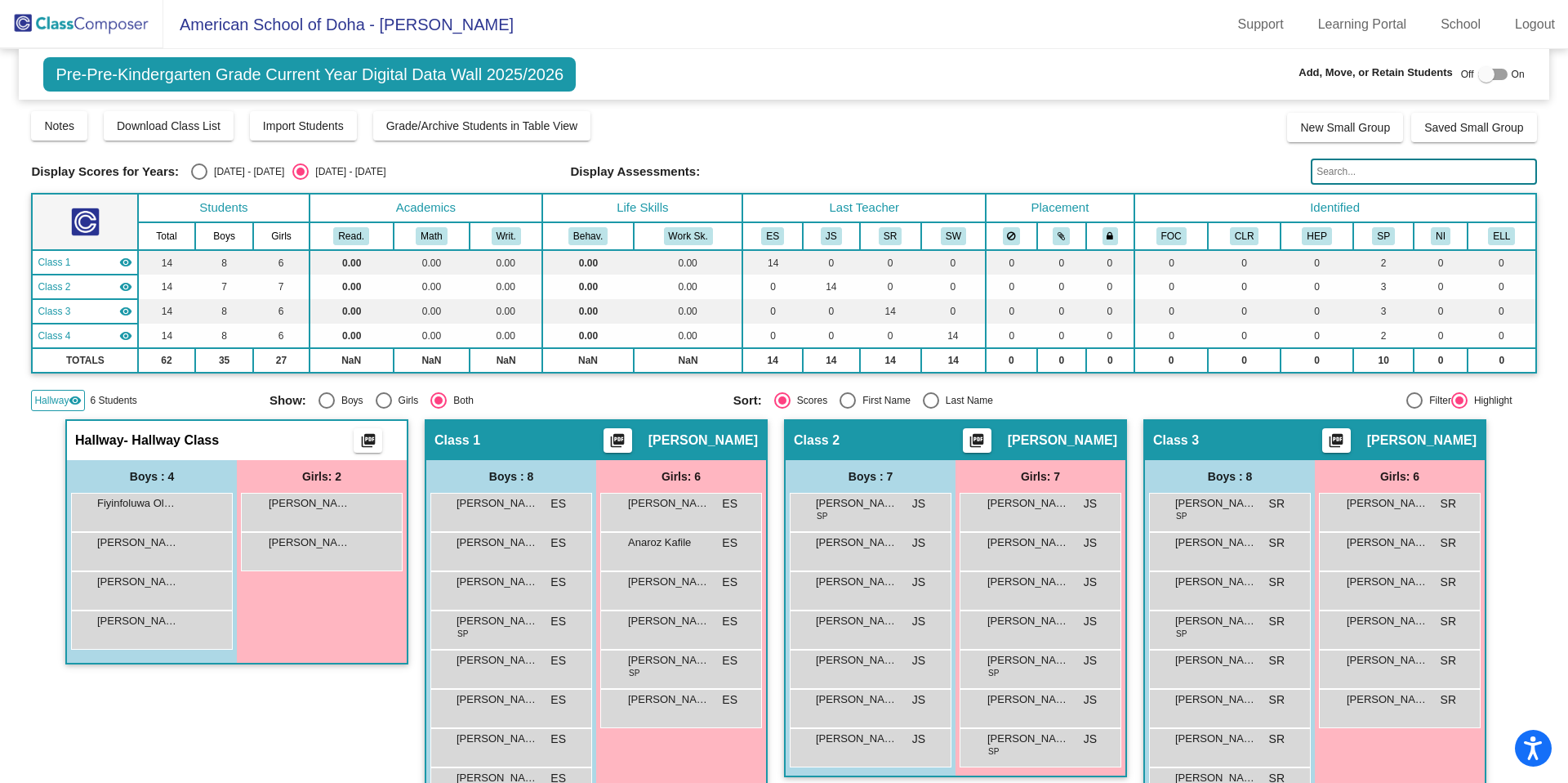
click at [87, 18] on img at bounding box center [82, 24] width 163 height 48
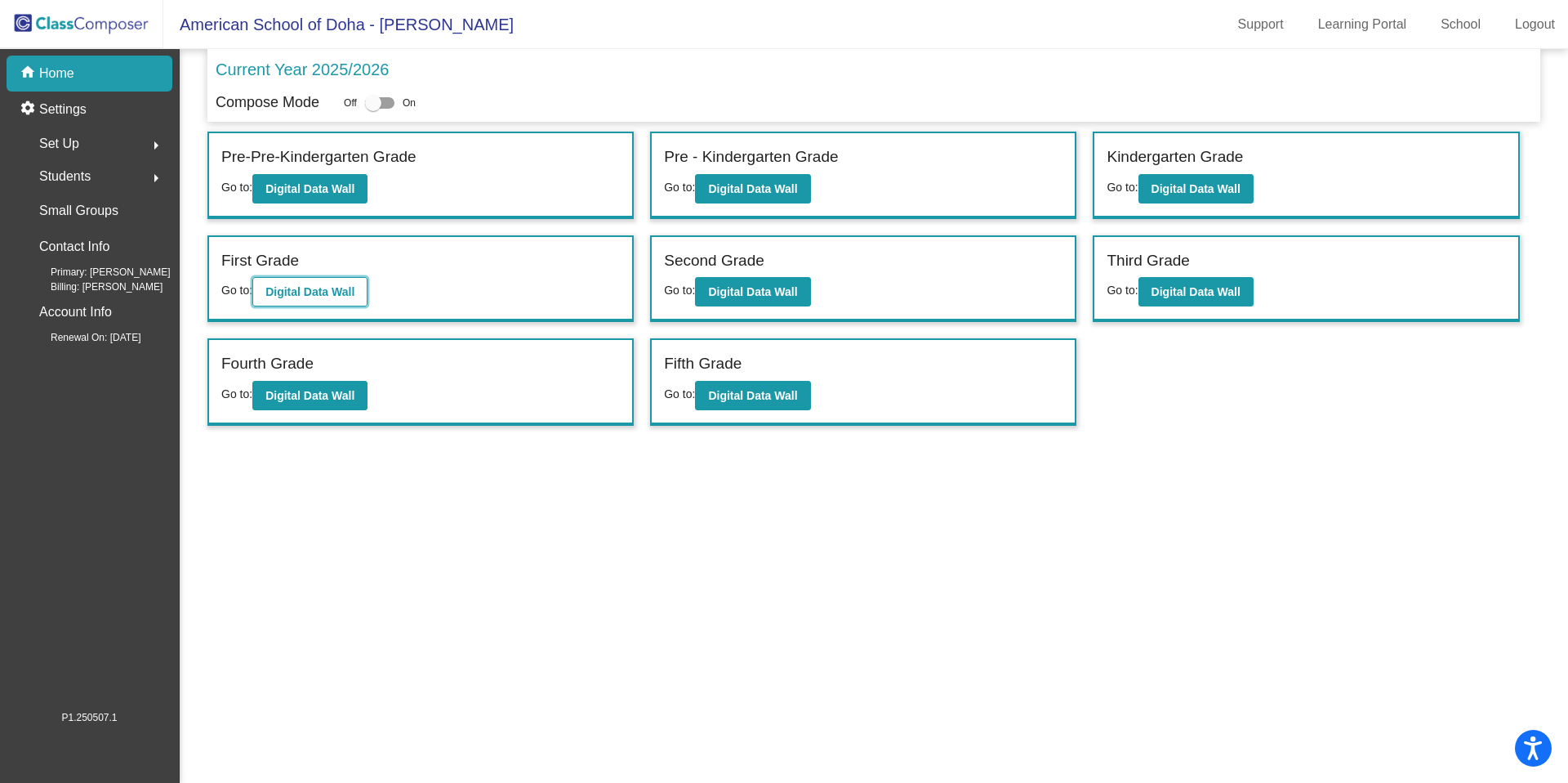
click at [283, 301] on button "Digital Data Wall" at bounding box center [310, 292] width 115 height 30
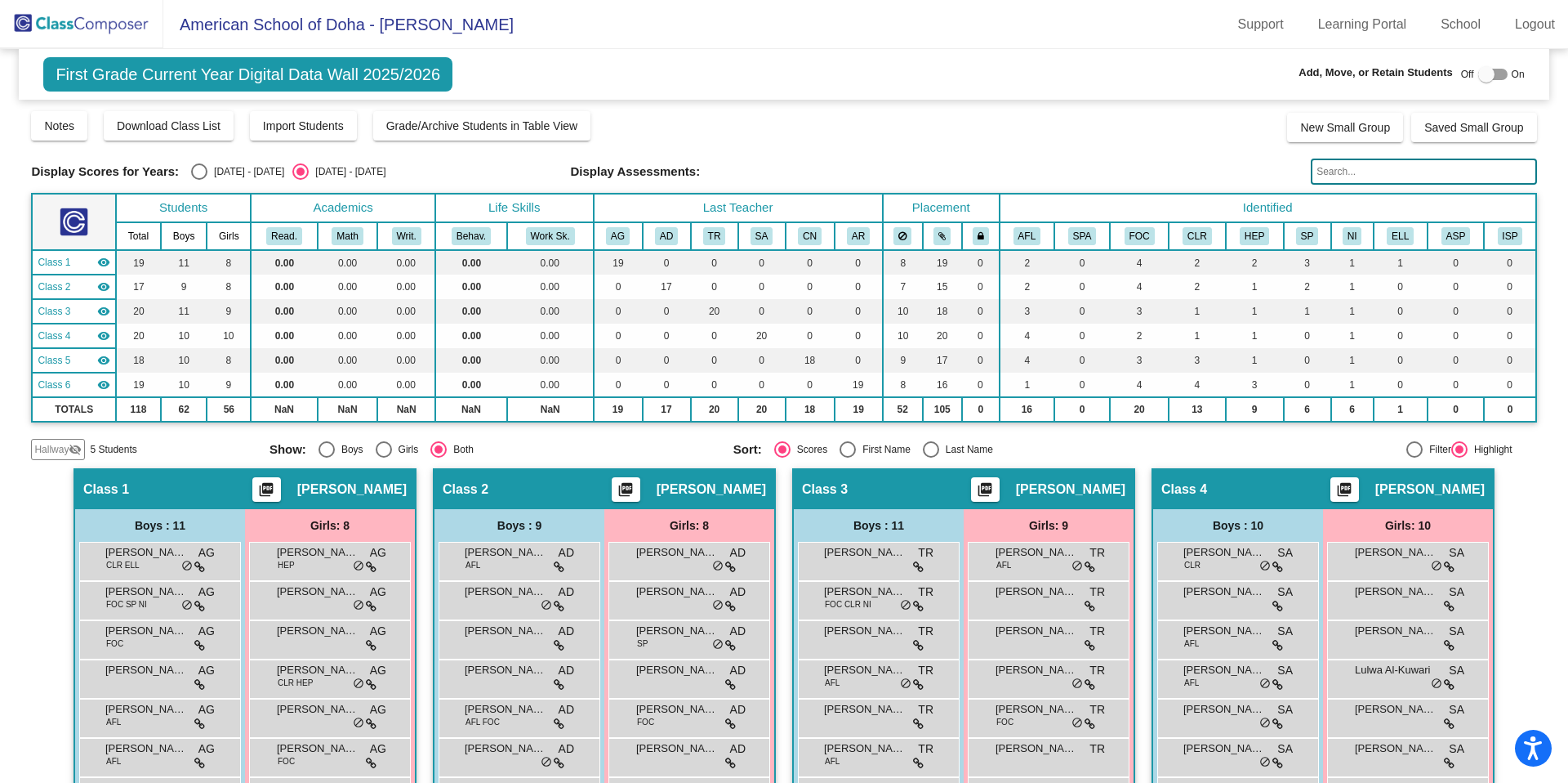
click at [195, 169] on div "Select an option" at bounding box center [200, 172] width 17 height 17
click at [199, 180] on input "[DATE] - [DATE]" at bounding box center [199, 180] width 1 height 1
radio input "true"
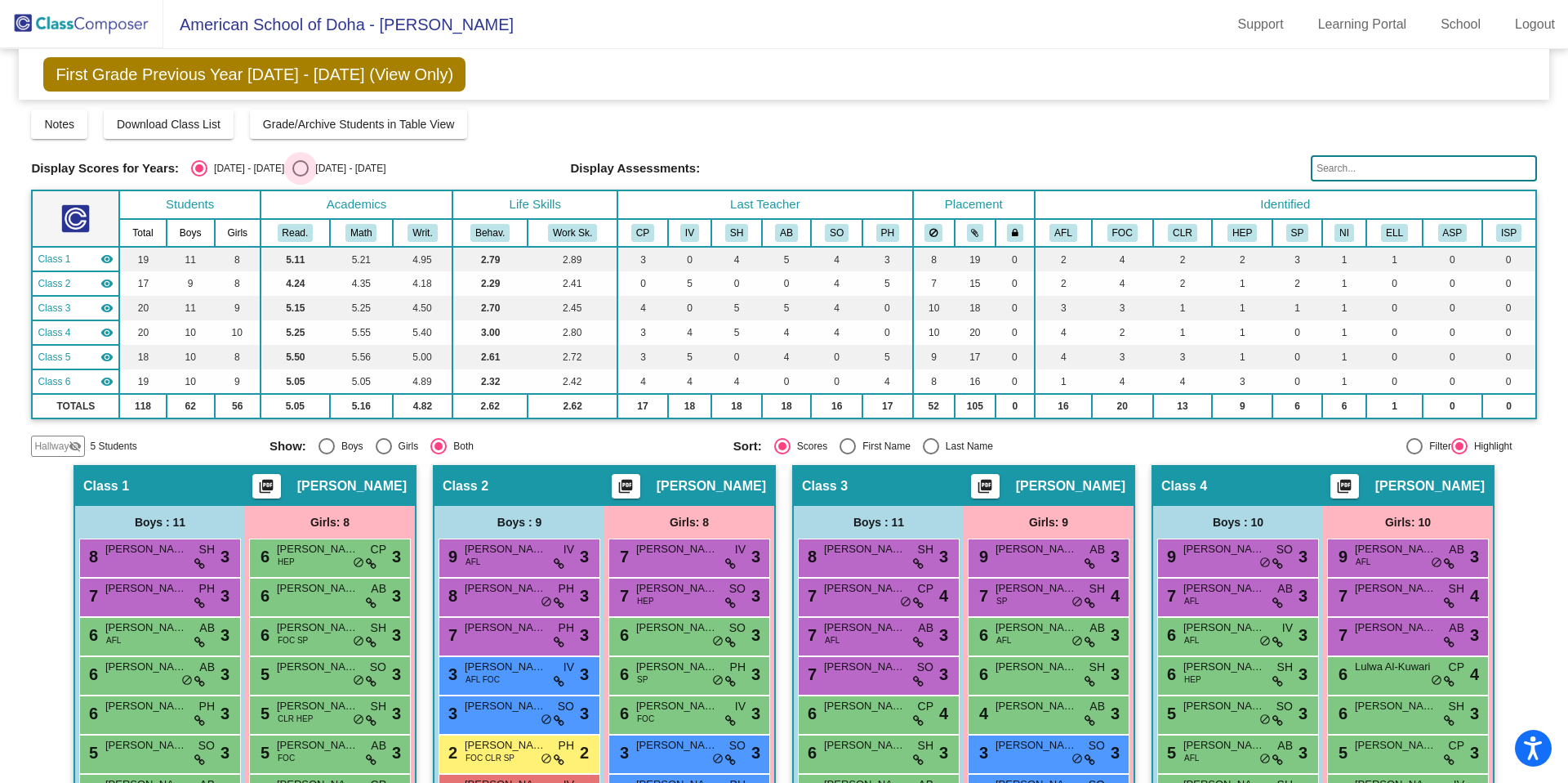
click at [292, 171] on div "Select an option" at bounding box center [301, 168] width 17 height 17
click at [300, 176] on input "[DATE] - [DATE]" at bounding box center [300, 176] width 1 height 1
radio input "true"
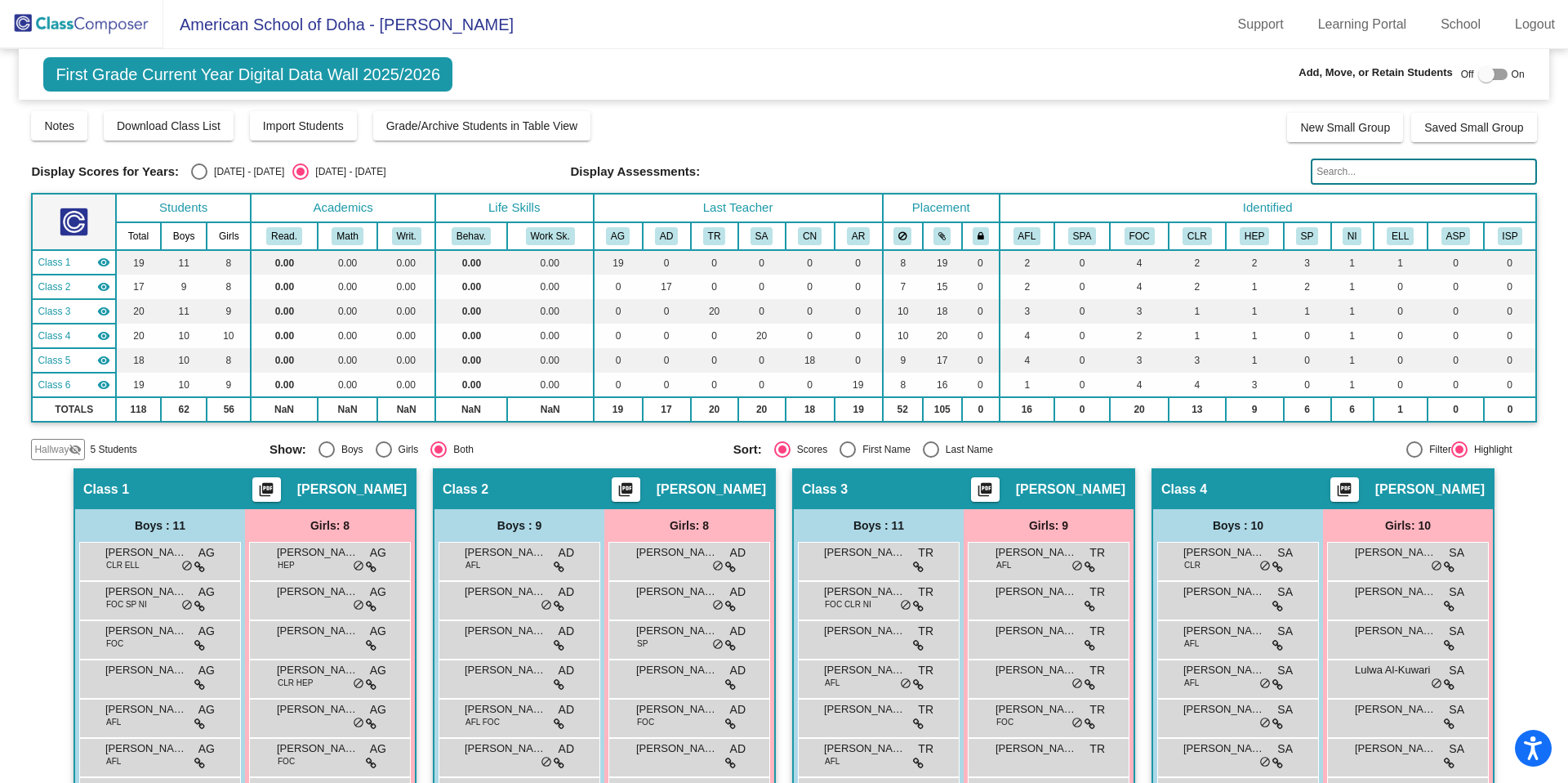
click at [204, 166] on div "Select an option" at bounding box center [200, 172] width 17 height 17
click at [200, 180] on input "[DATE] - [DATE]" at bounding box center [199, 180] width 1 height 1
radio input "true"
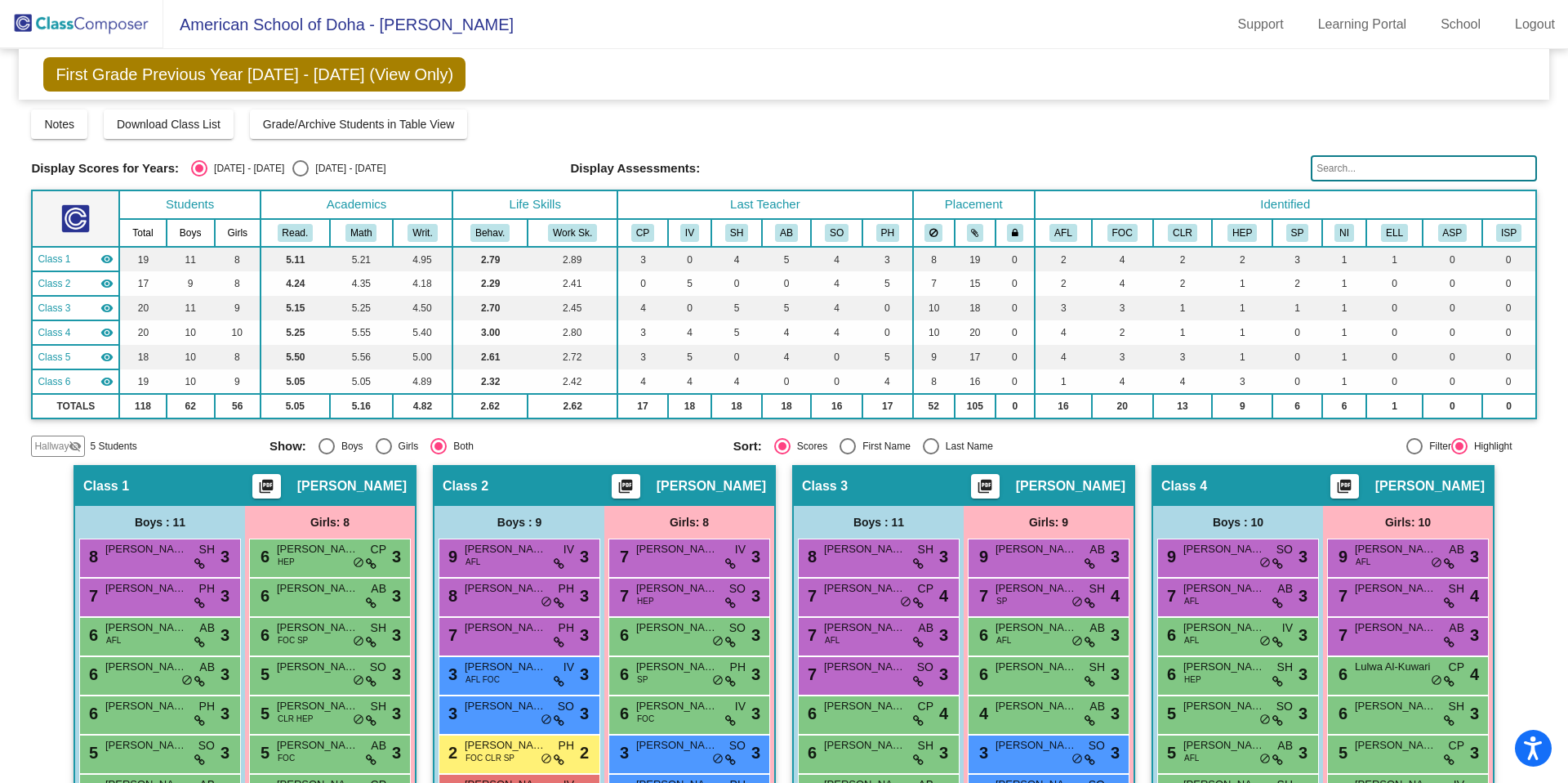
click at [92, 34] on img at bounding box center [82, 24] width 163 height 48
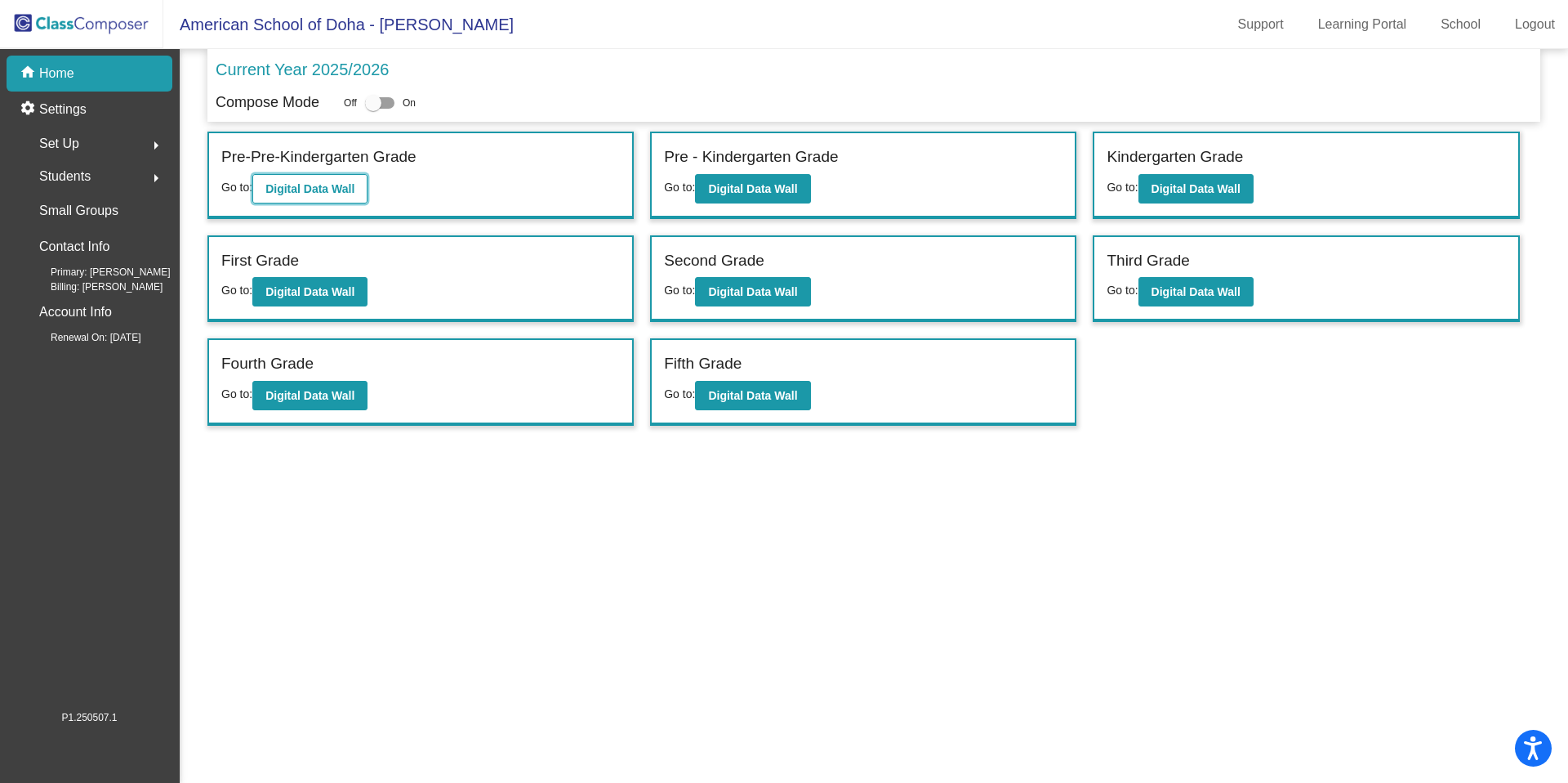
click at [309, 190] on b "Digital Data Wall" at bounding box center [310, 189] width 89 height 13
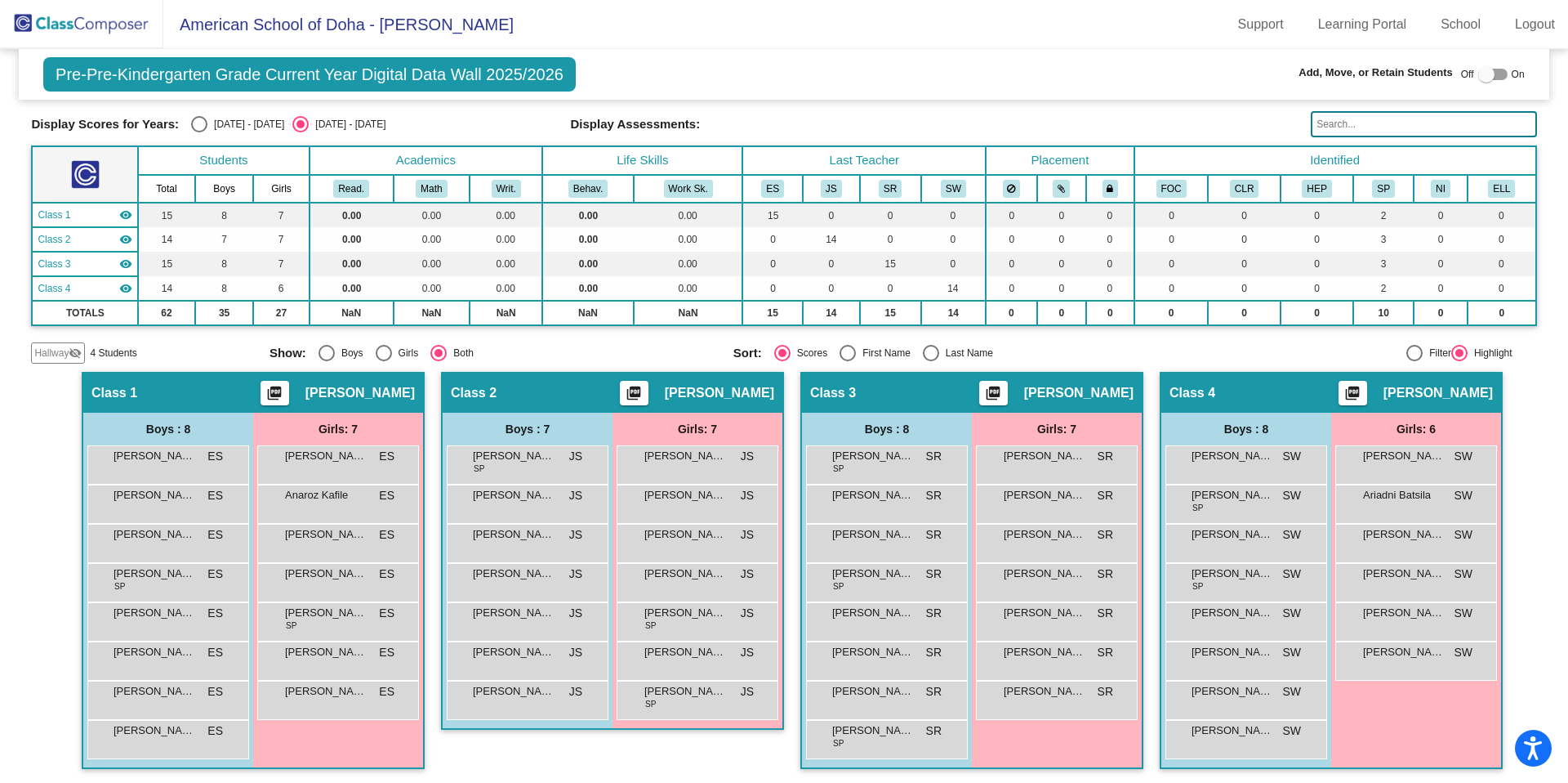
scroll to position [50, 0]
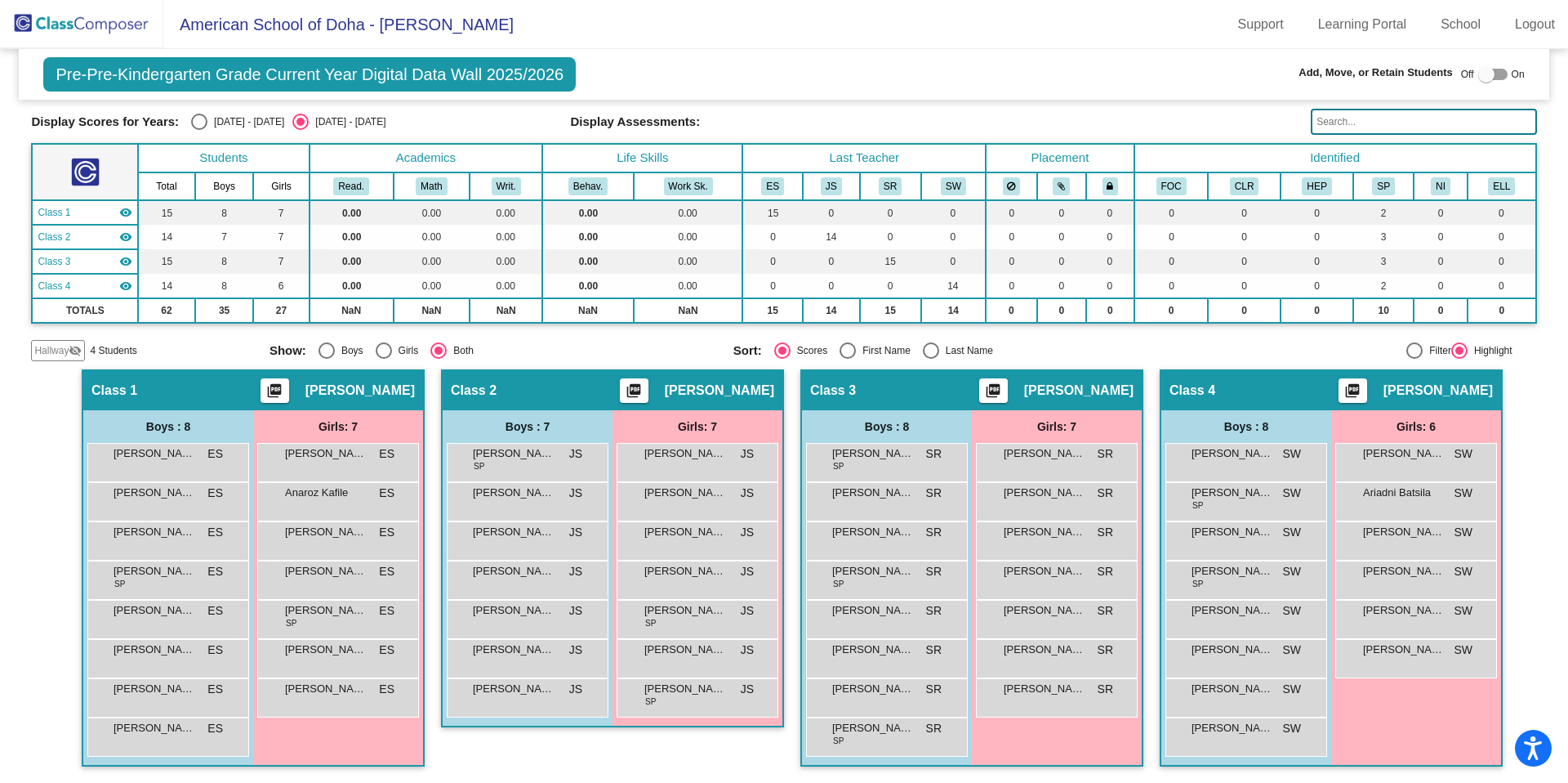
click at [65, 351] on span "Hallway" at bounding box center [51, 351] width 34 height 15
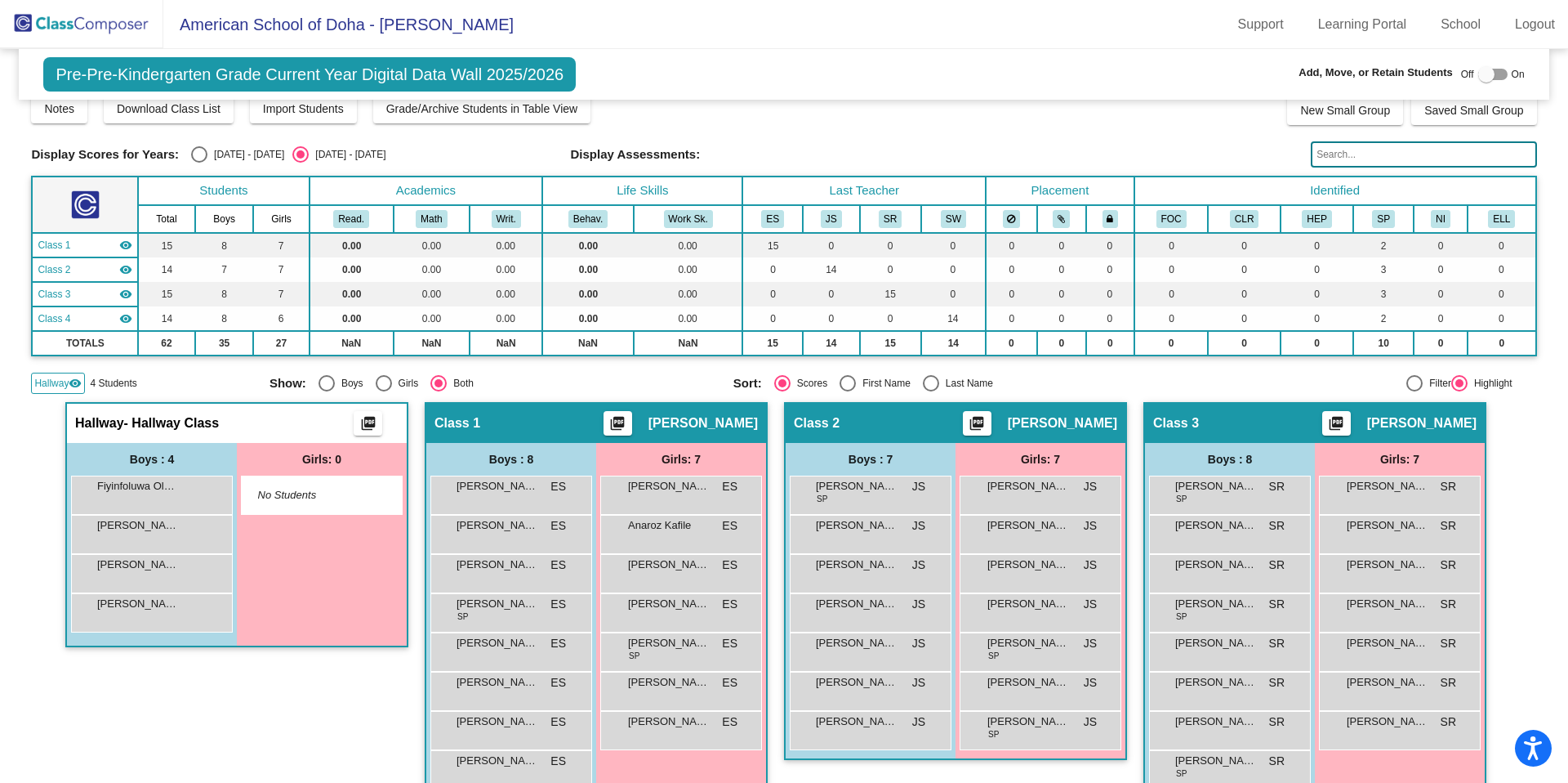
scroll to position [0, 0]
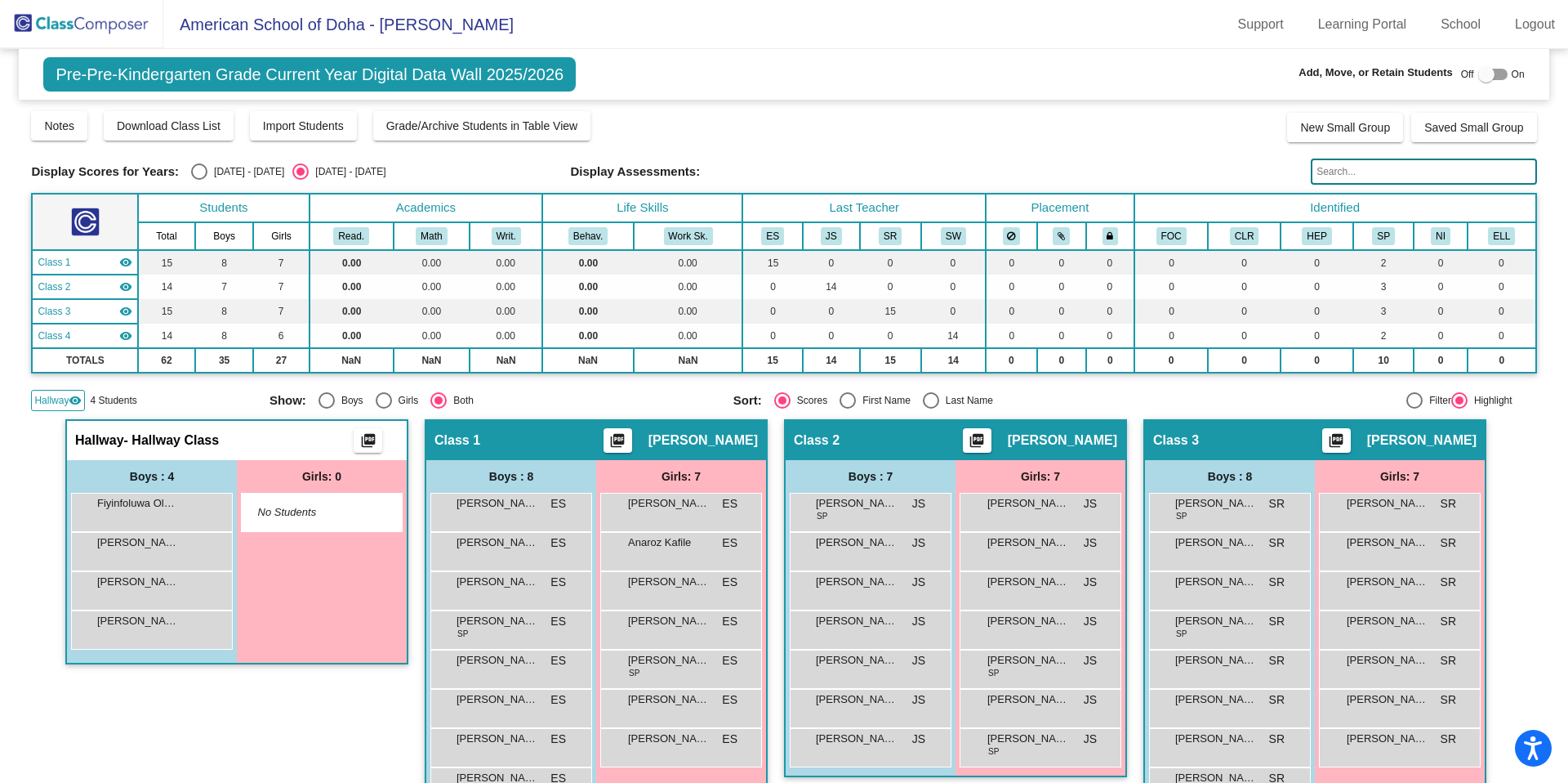
click at [108, 30] on img at bounding box center [82, 24] width 163 height 48
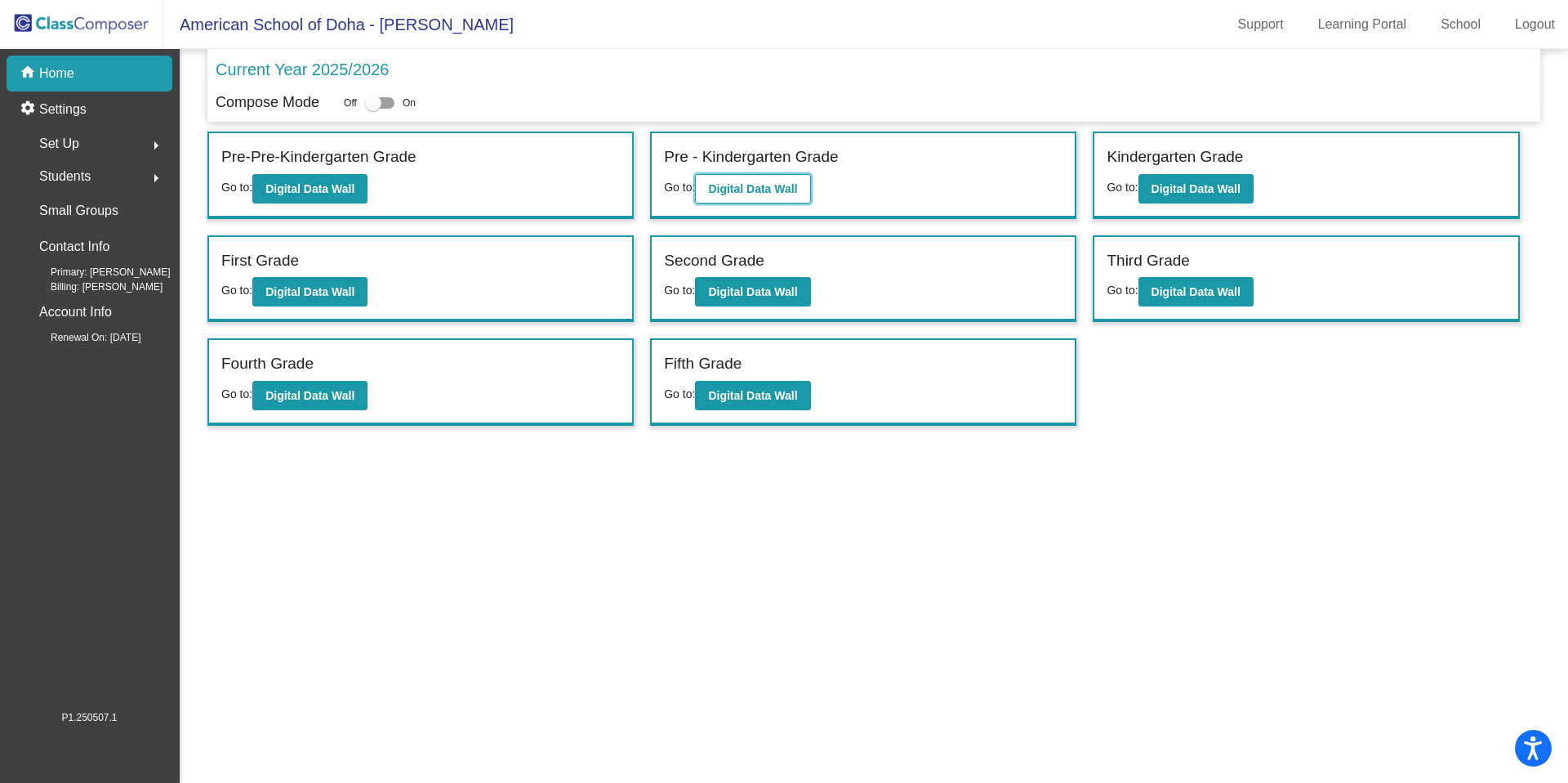
click at [740, 192] on b "Digital Data Wall" at bounding box center [753, 189] width 89 height 13
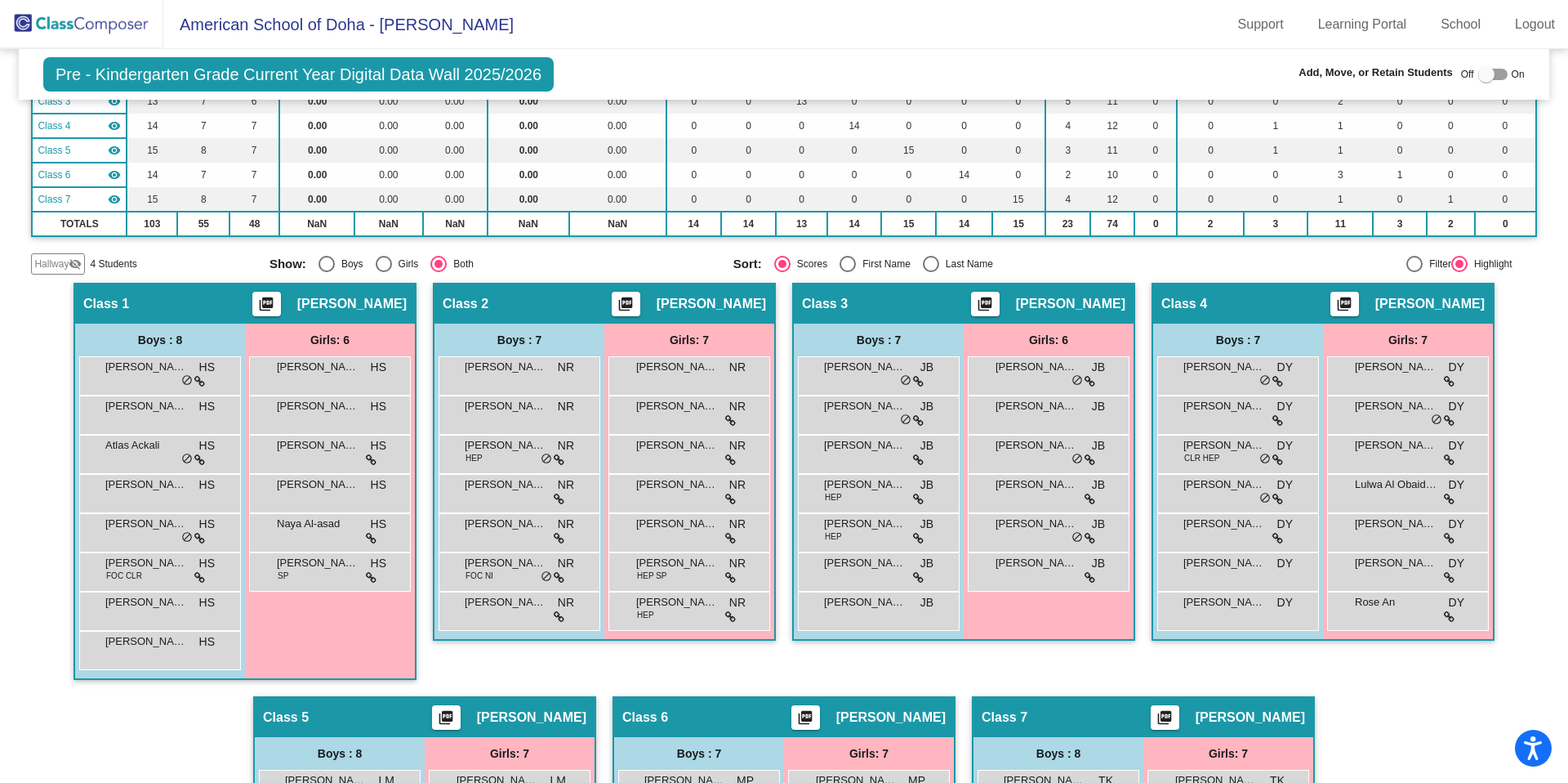
scroll to position [213, 0]
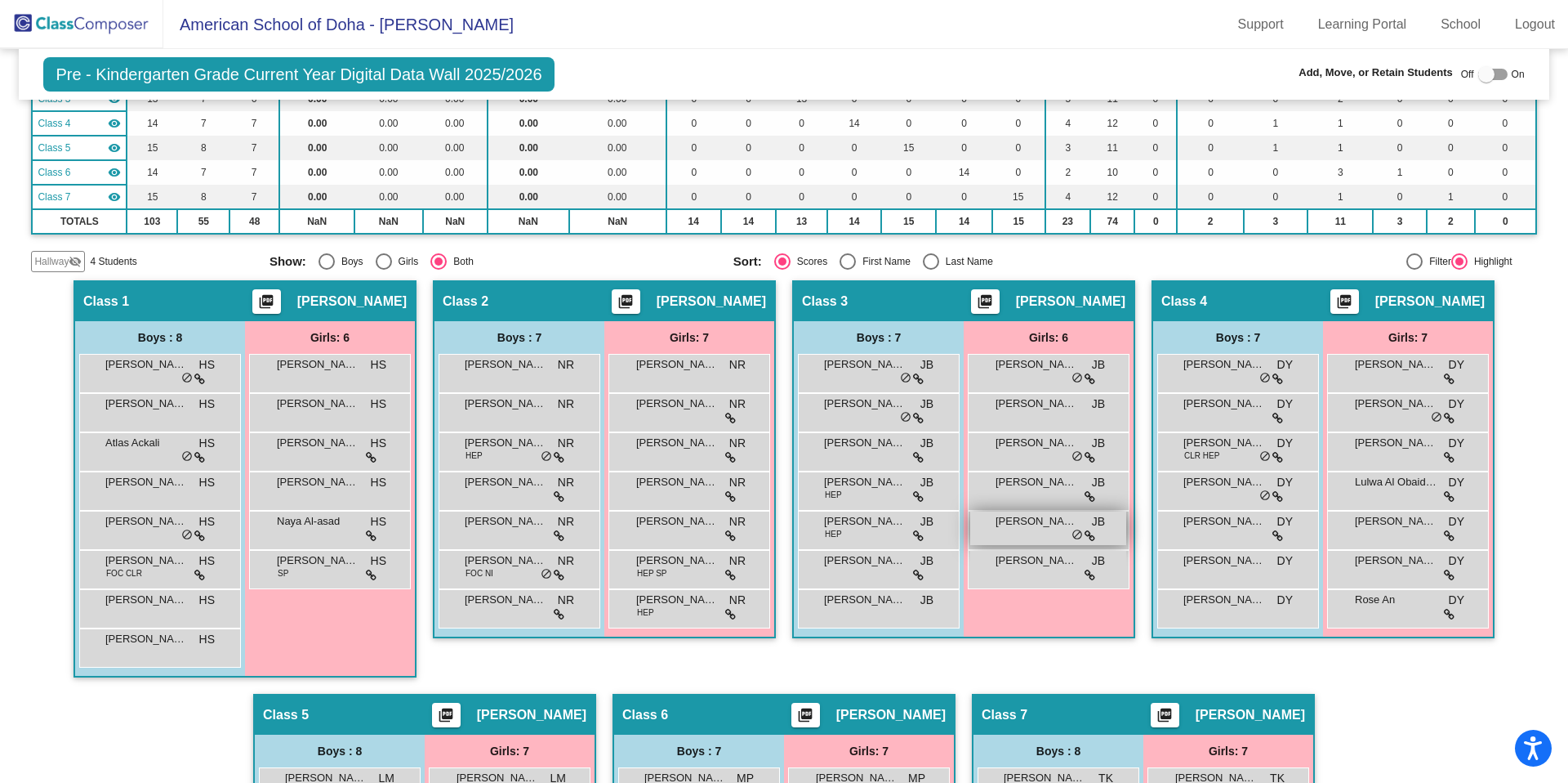
click at [1029, 532] on div "Sia [PERSON_NAME] lock do_not_disturb_alt" at bounding box center [1048, 529] width 156 height 33
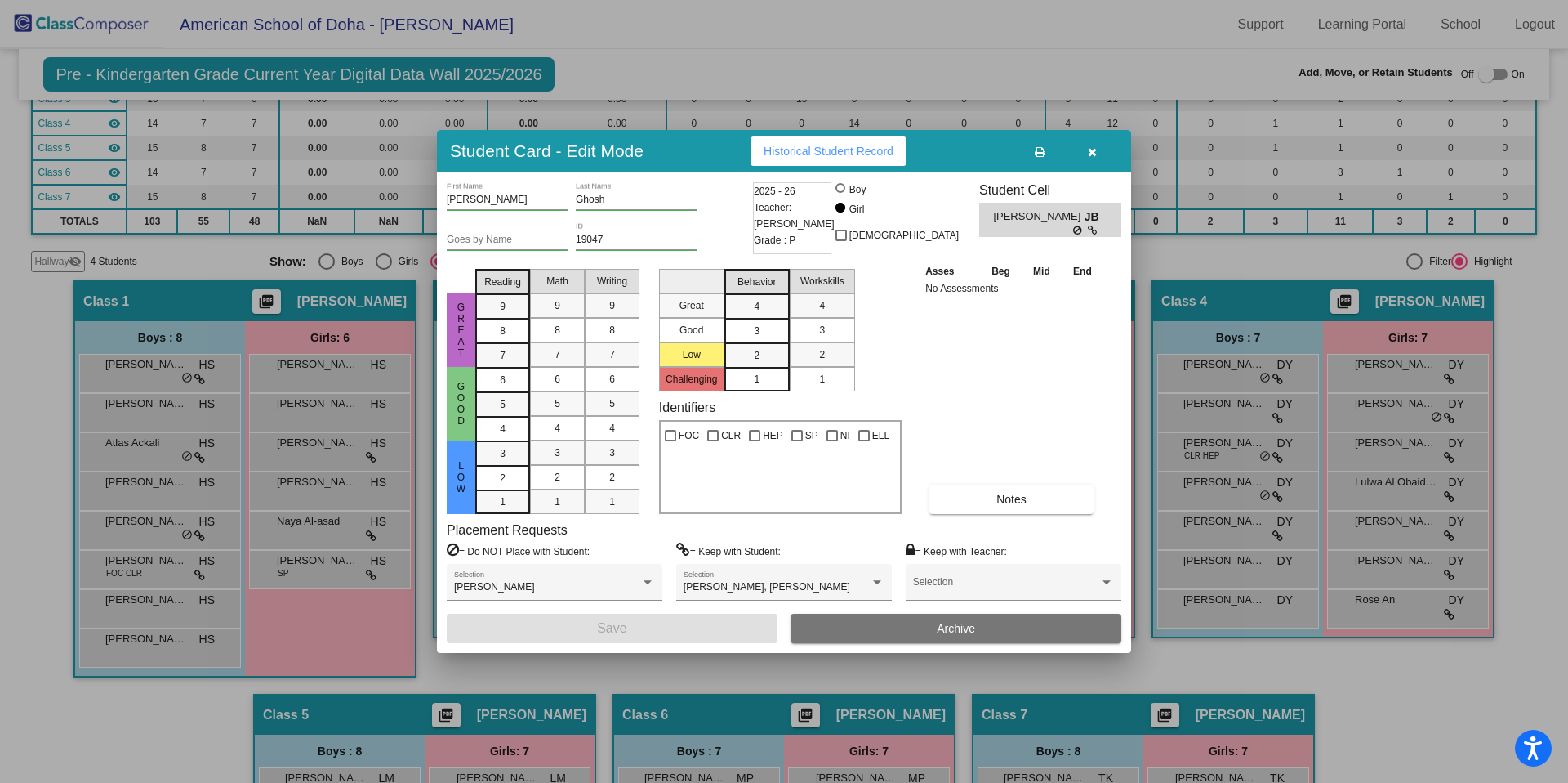
click at [986, 672] on div at bounding box center [784, 391] width 1568 height 783
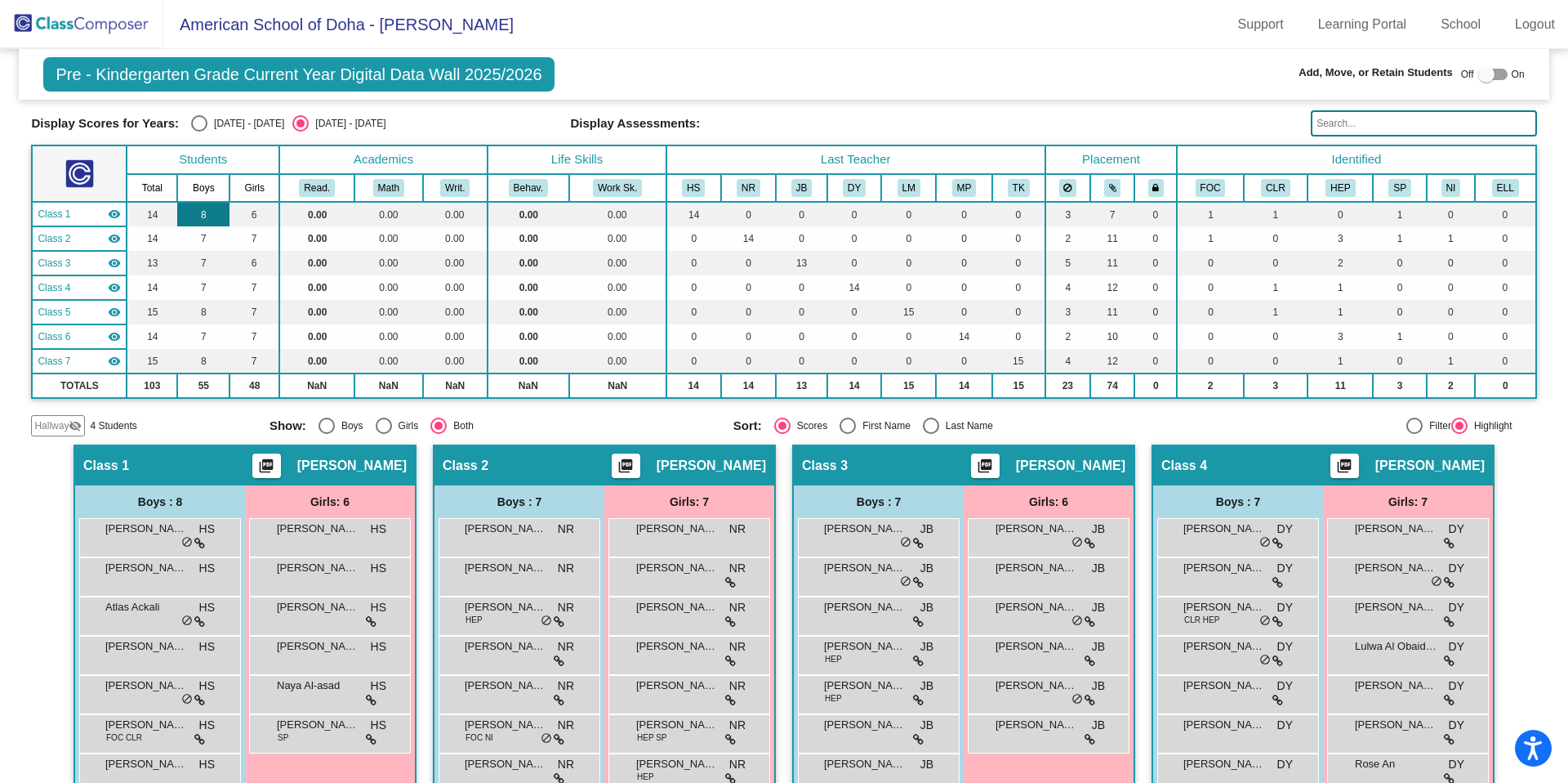
scroll to position [0, 0]
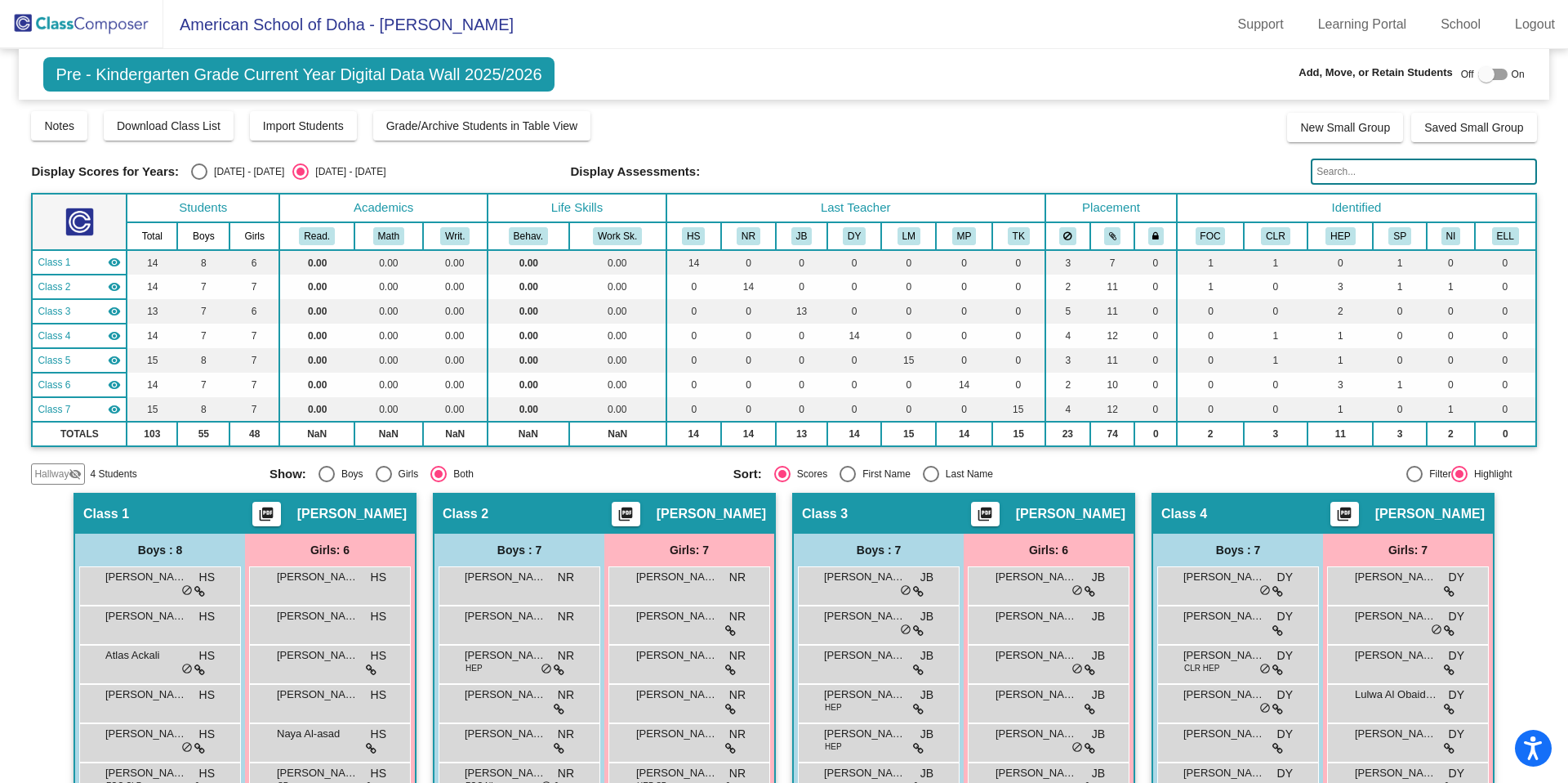
click at [194, 175] on div "Select an option" at bounding box center [200, 172] width 17 height 17
click at [199, 180] on input "[DATE] - [DATE]" at bounding box center [199, 180] width 1 height 1
radio input "true"
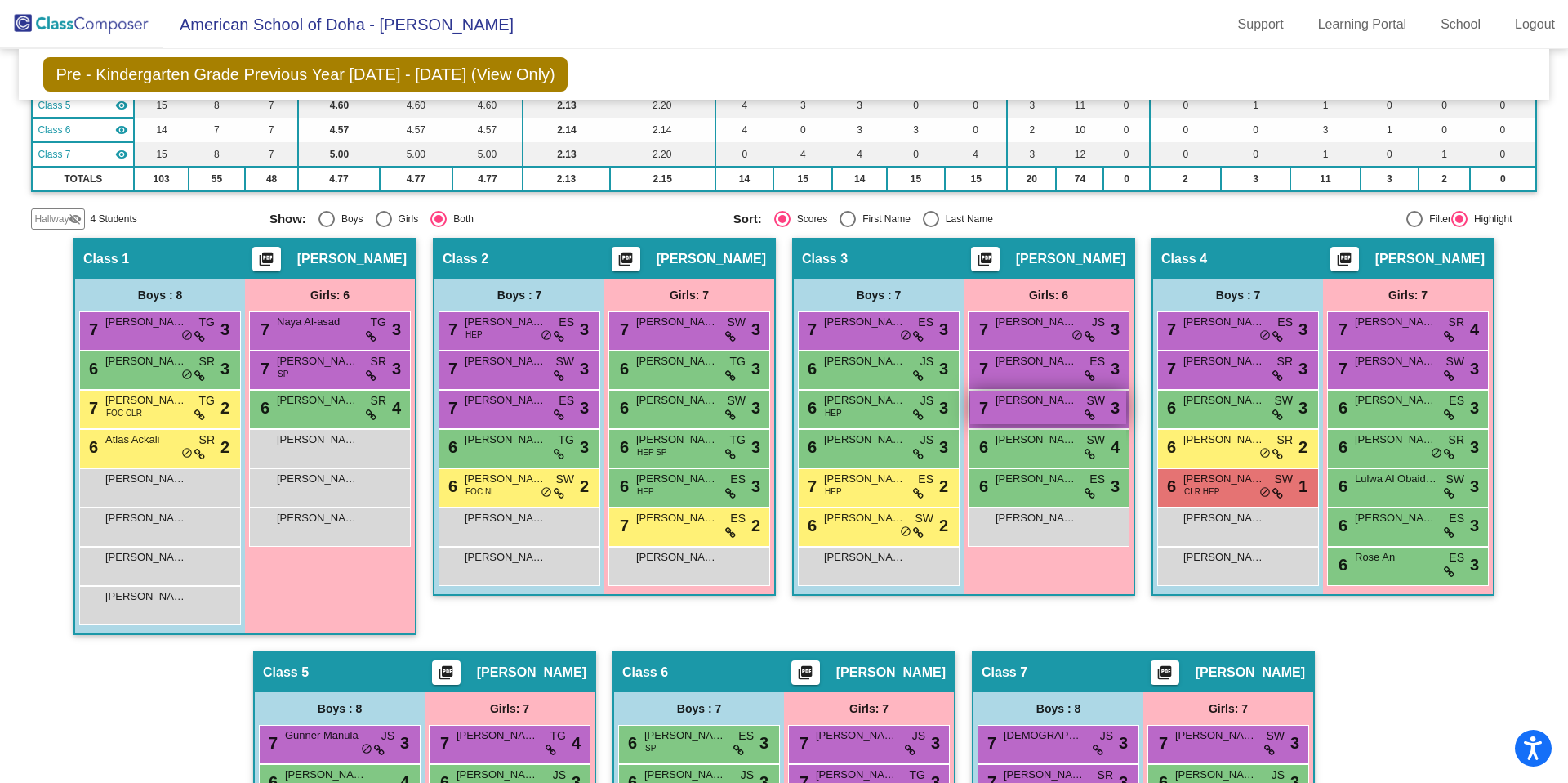
scroll to position [257, 0]
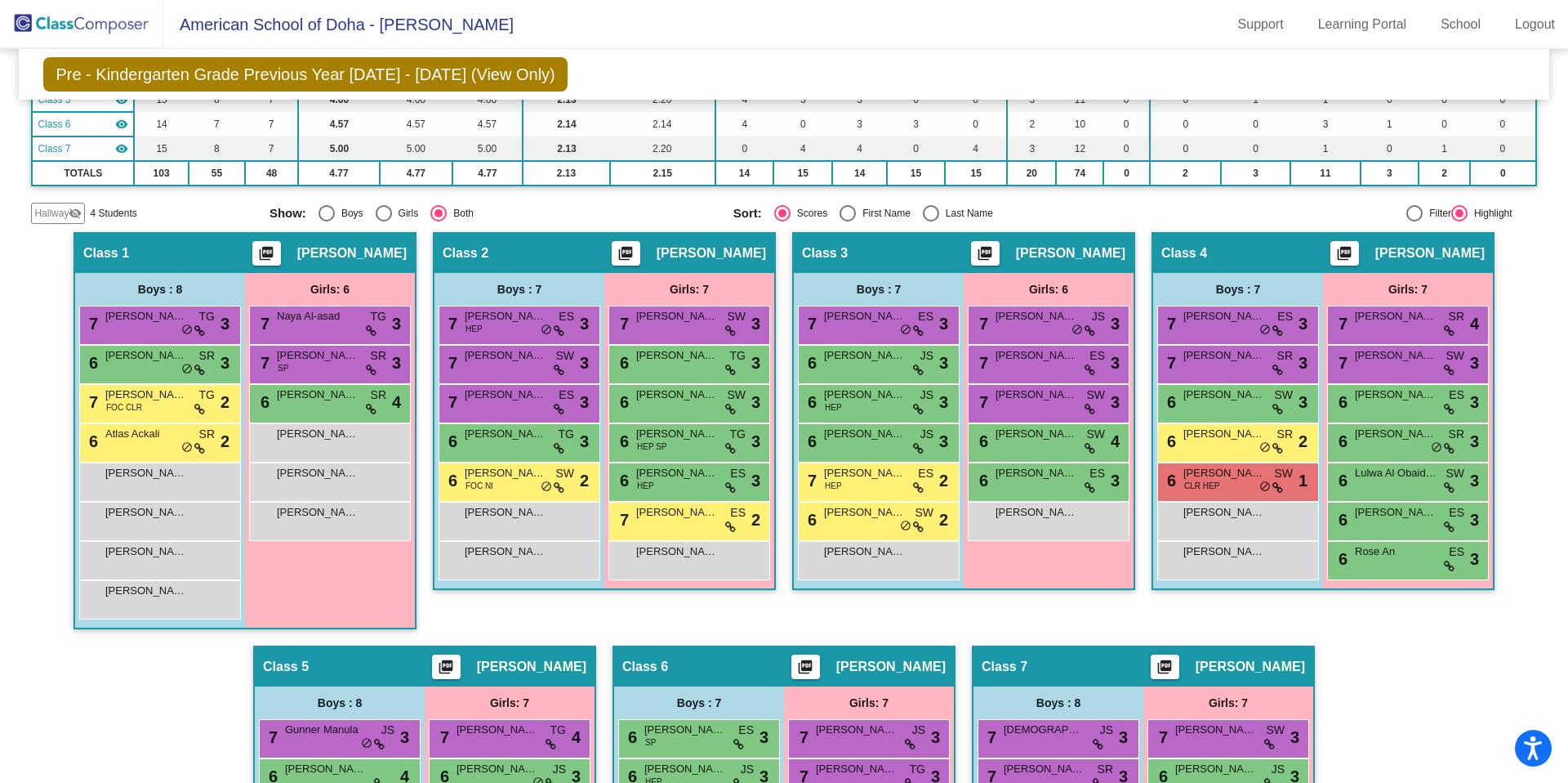
click at [1057, 418] on div "7 [PERSON_NAME] SW lock do_not_disturb_alt 3" at bounding box center [1049, 404] width 162 height 39
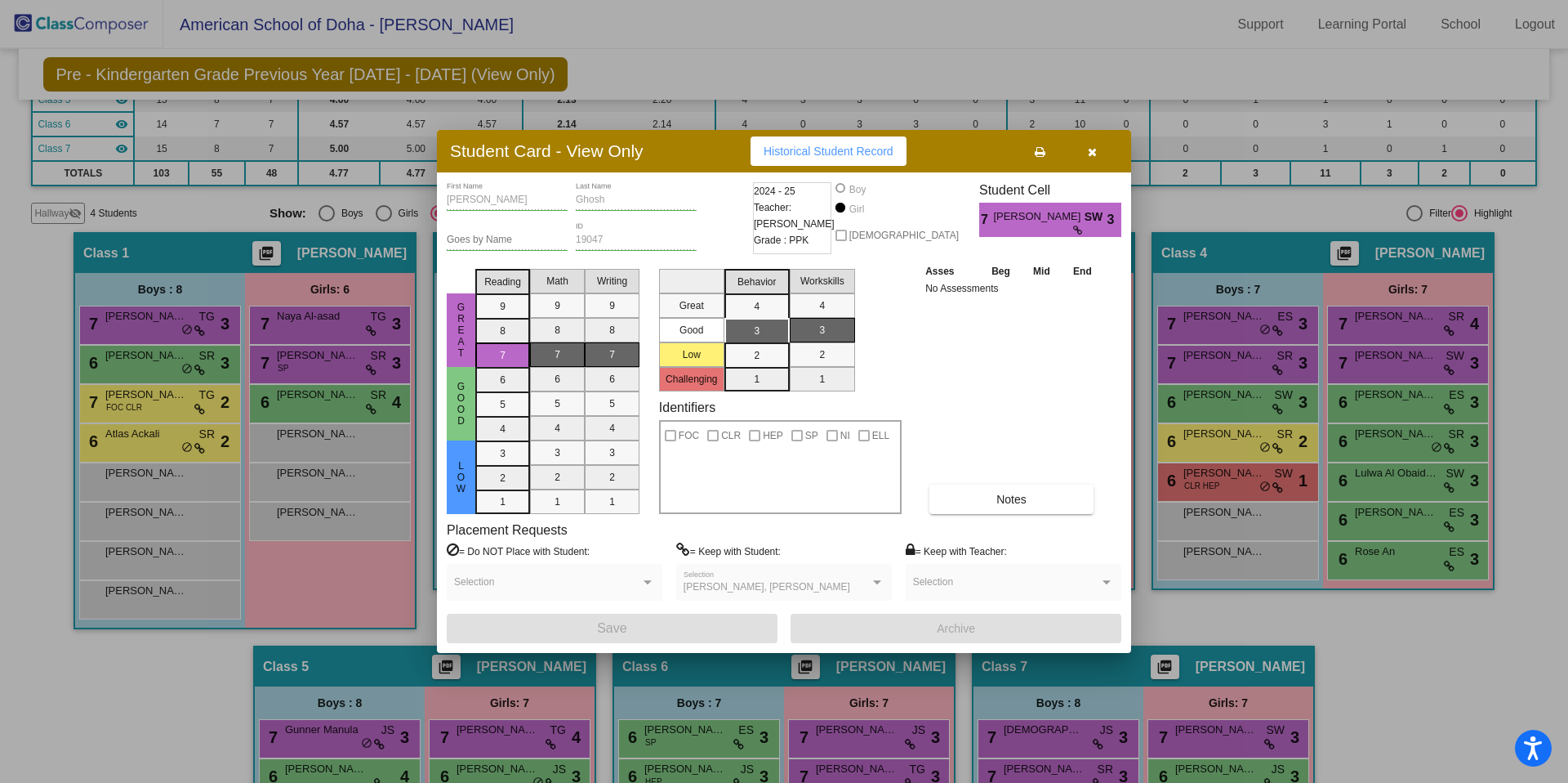
click at [1213, 620] on div at bounding box center [784, 391] width 1568 height 783
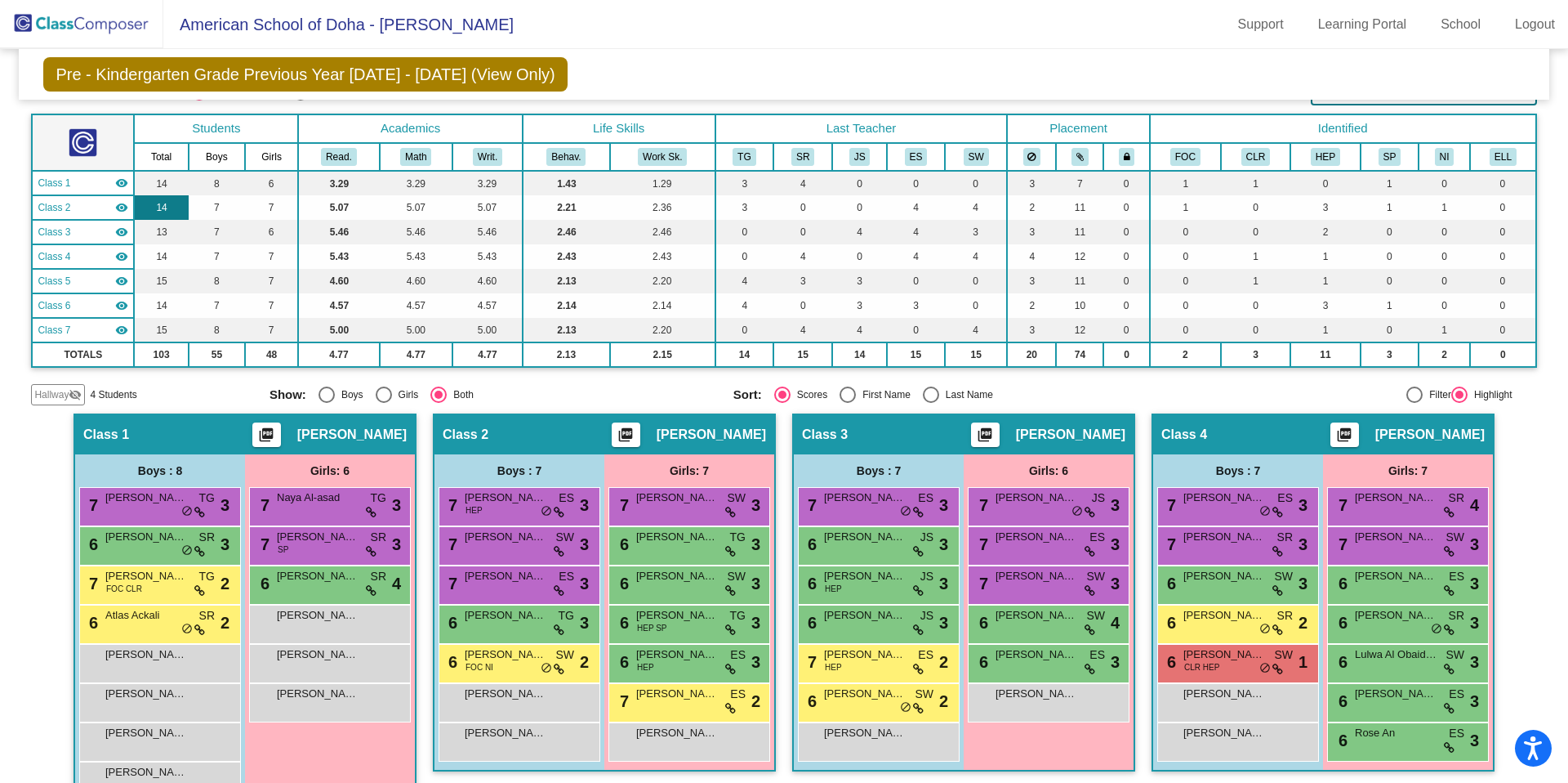
scroll to position [0, 0]
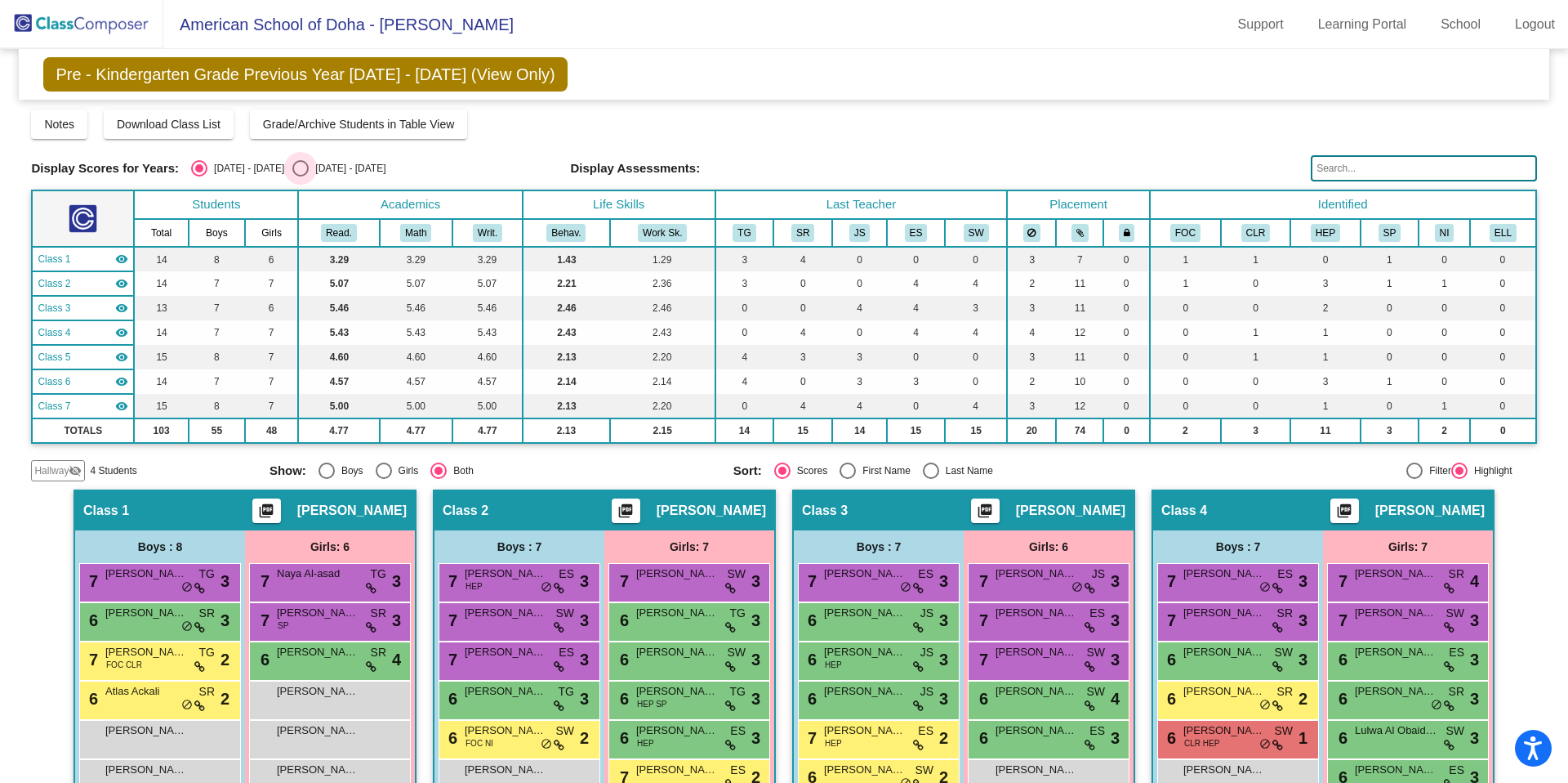
click at [292, 173] on div "Select an option" at bounding box center [301, 168] width 17 height 17
click at [300, 176] on input "[DATE] - [DATE]" at bounding box center [300, 176] width 1 height 1
radio input "true"
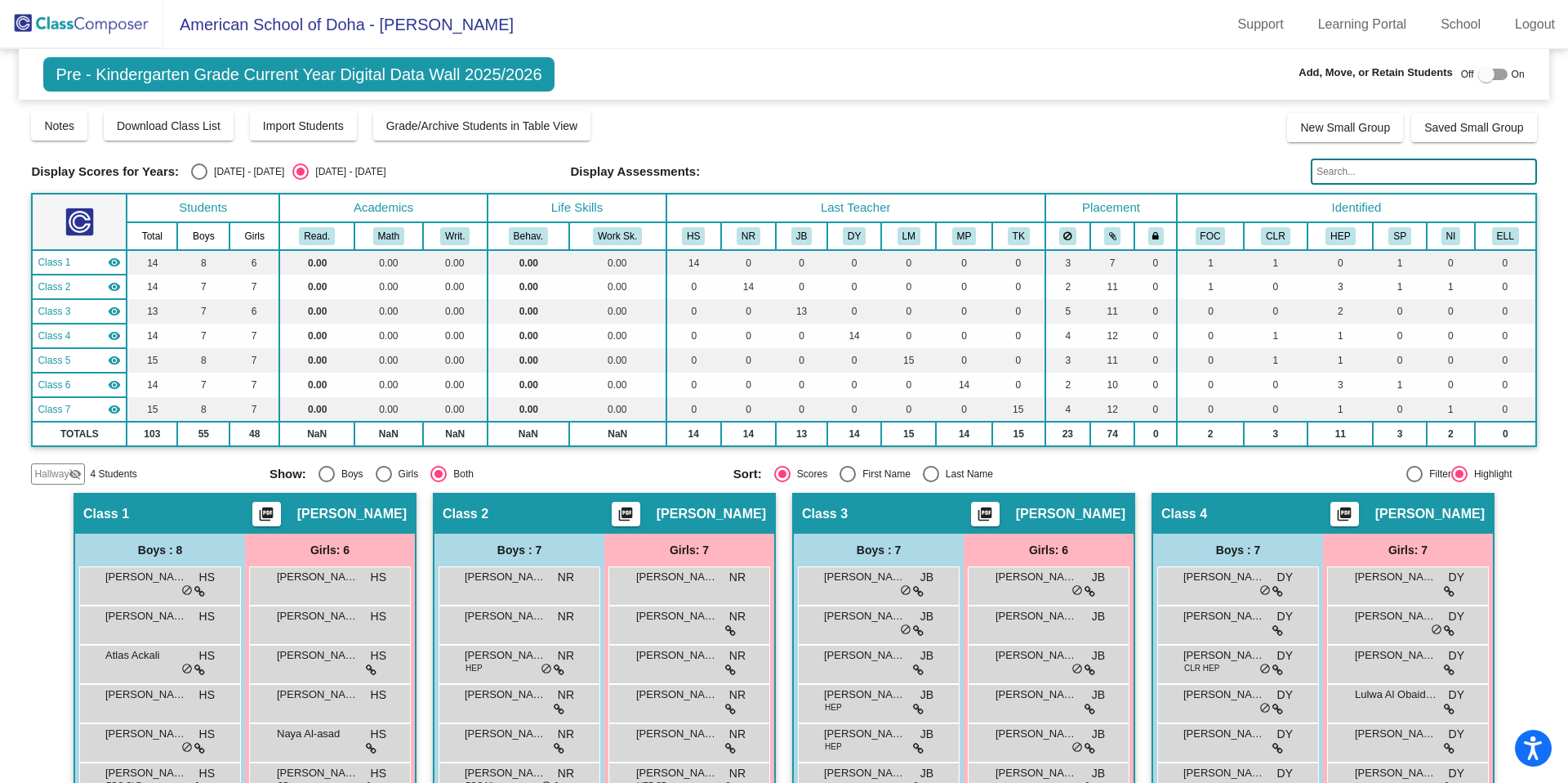
click at [198, 166] on div "Select an option" at bounding box center [200, 172] width 17 height 17
click at [199, 180] on input "[DATE] - [DATE]" at bounding box center [199, 180] width 1 height 1
radio input "true"
